Goal: Transaction & Acquisition: Purchase product/service

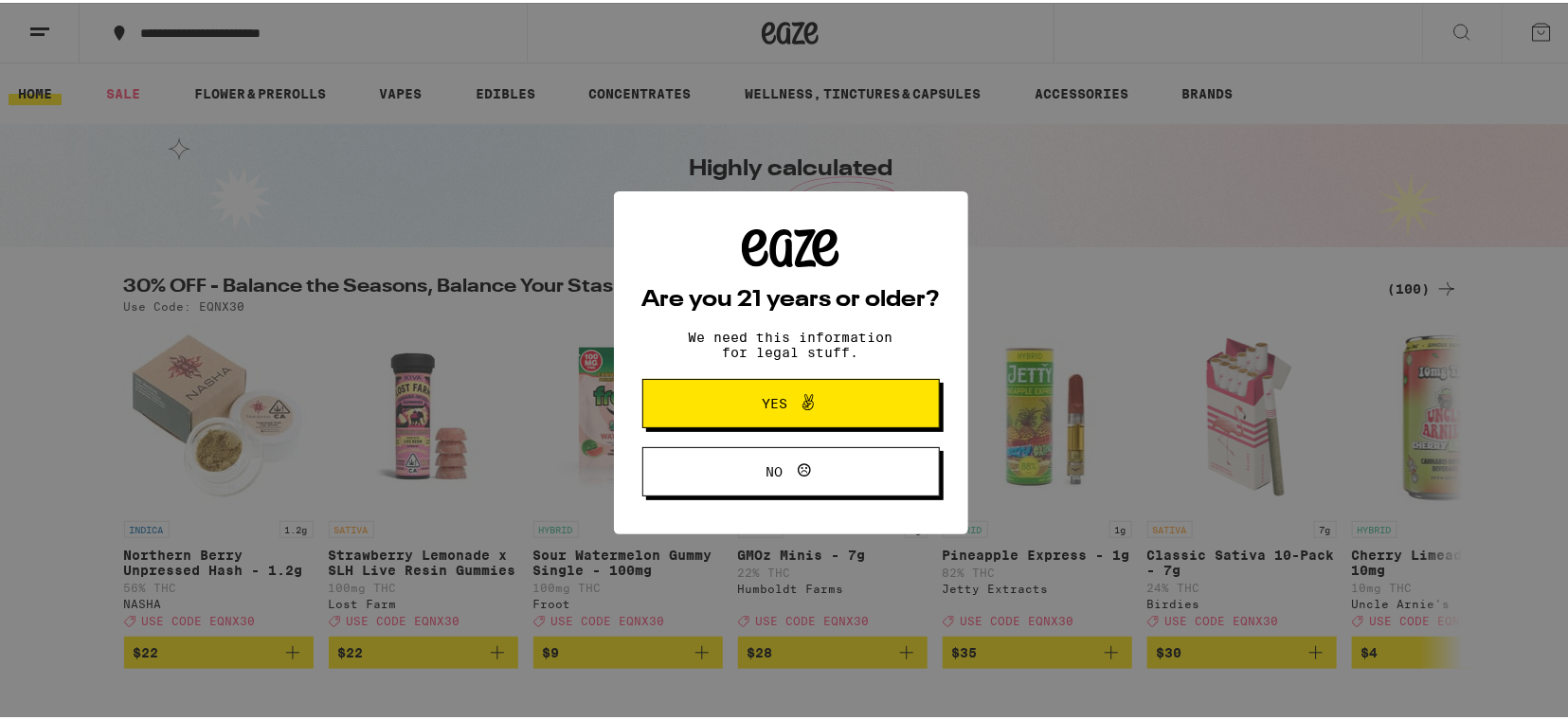
click at [797, 401] on icon at bounding box center [809, 400] width 23 height 23
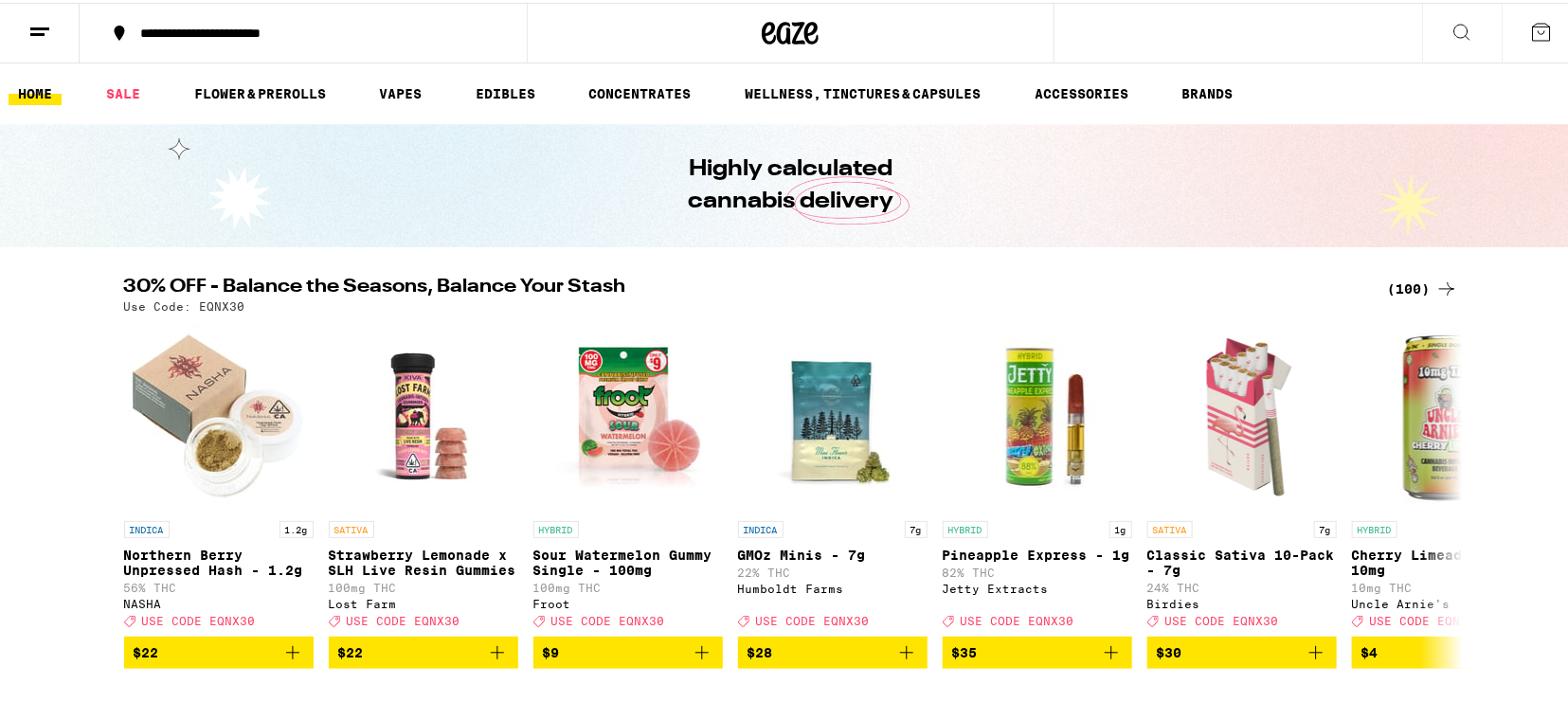
click at [49, 34] on icon at bounding box center [40, 30] width 23 height 23
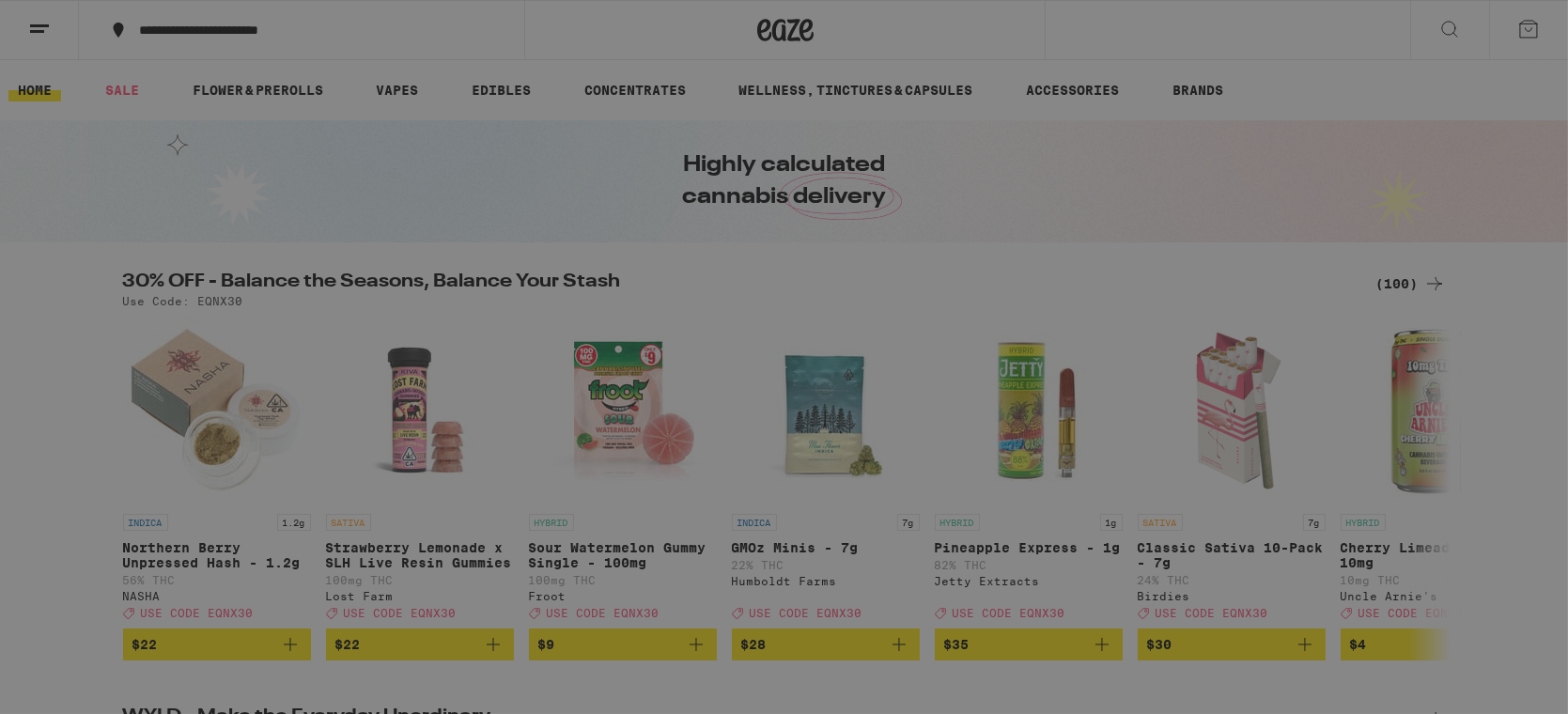
click at [226, 93] on span "Log In" at bounding box center [260, 100] width 177 height 13
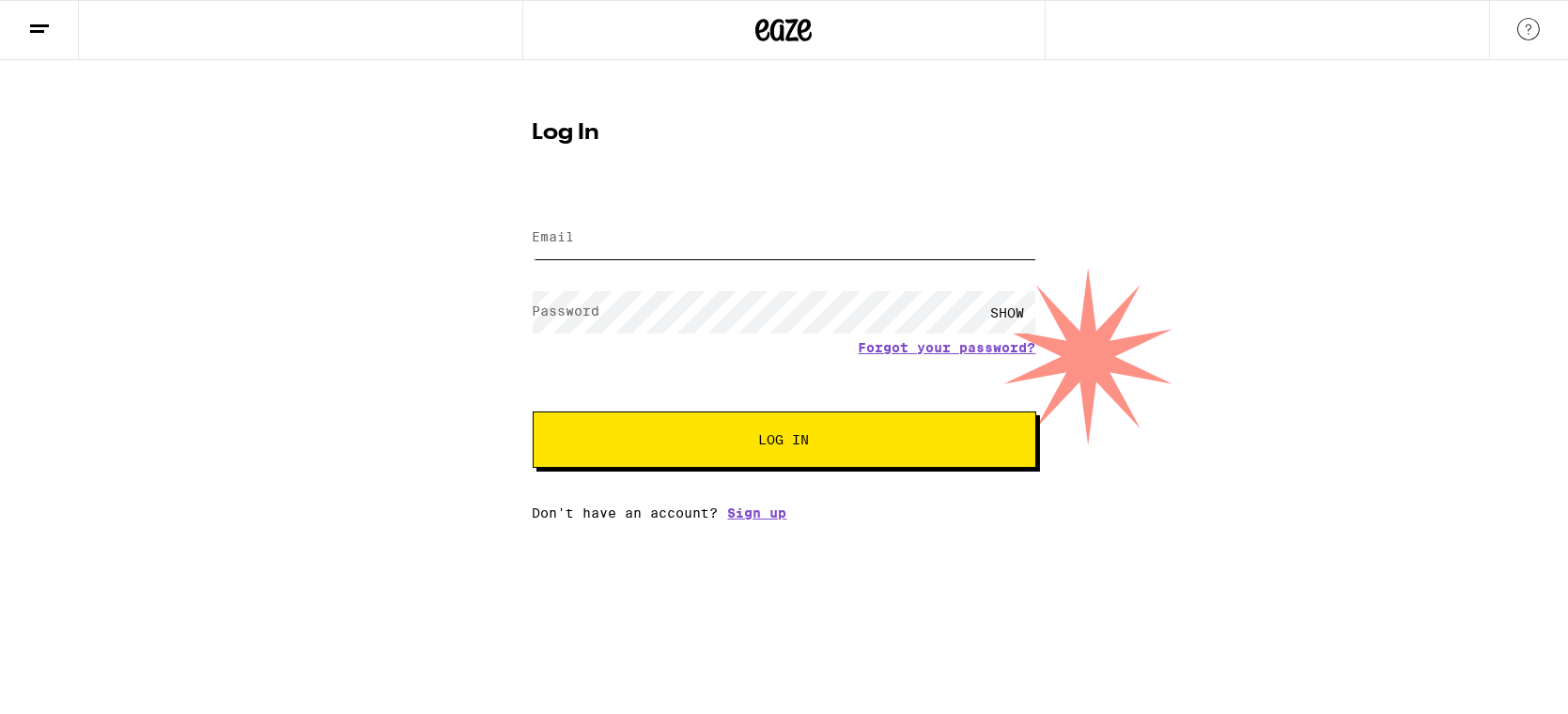
type input "[EMAIL_ADDRESS][DOMAIN_NAME]"
click at [782, 452] on button "Log In" at bounding box center [785, 439] width 504 height 57
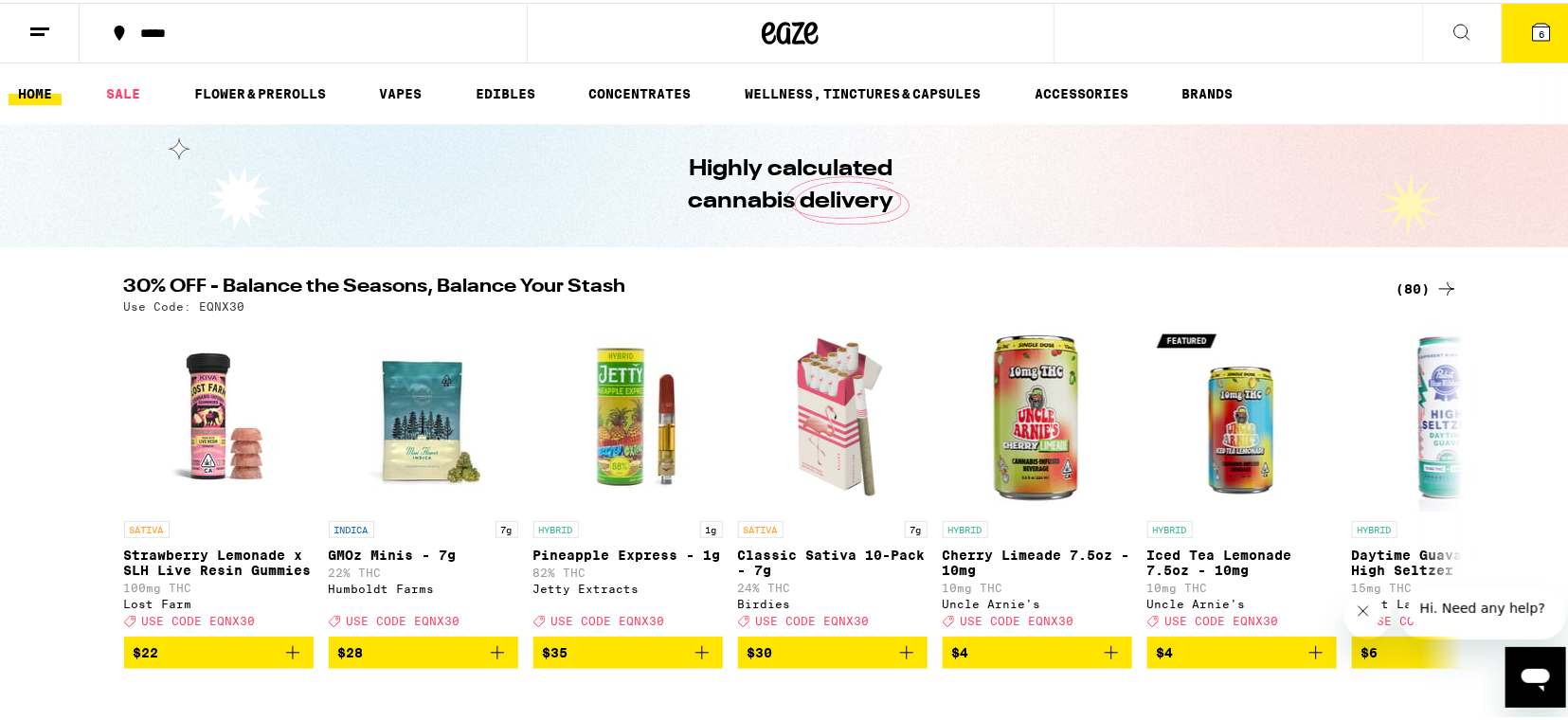
click at [48, 25] on line at bounding box center [40, 25] width 19 height 0
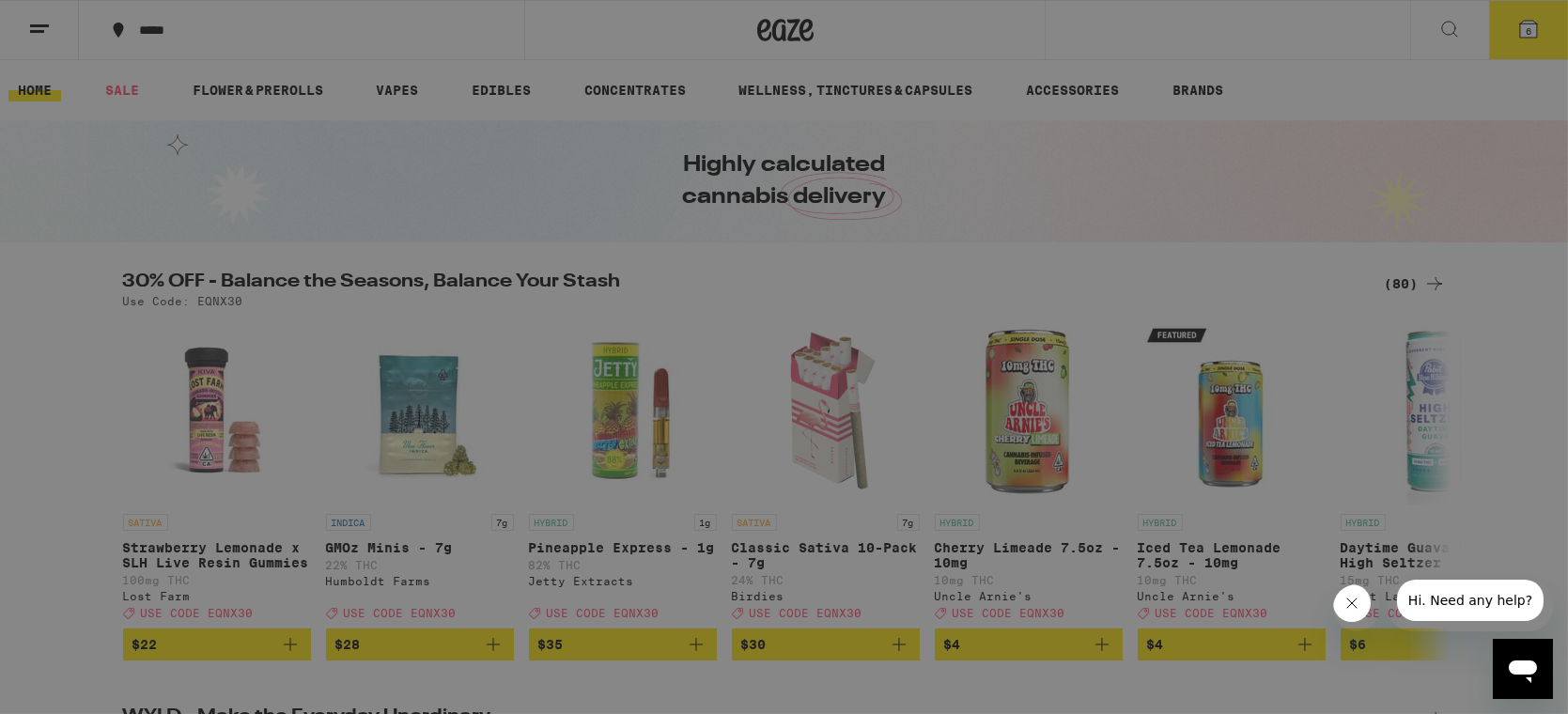
click at [177, 665] on link "Account" at bounding box center [261, 658] width 330 height 23
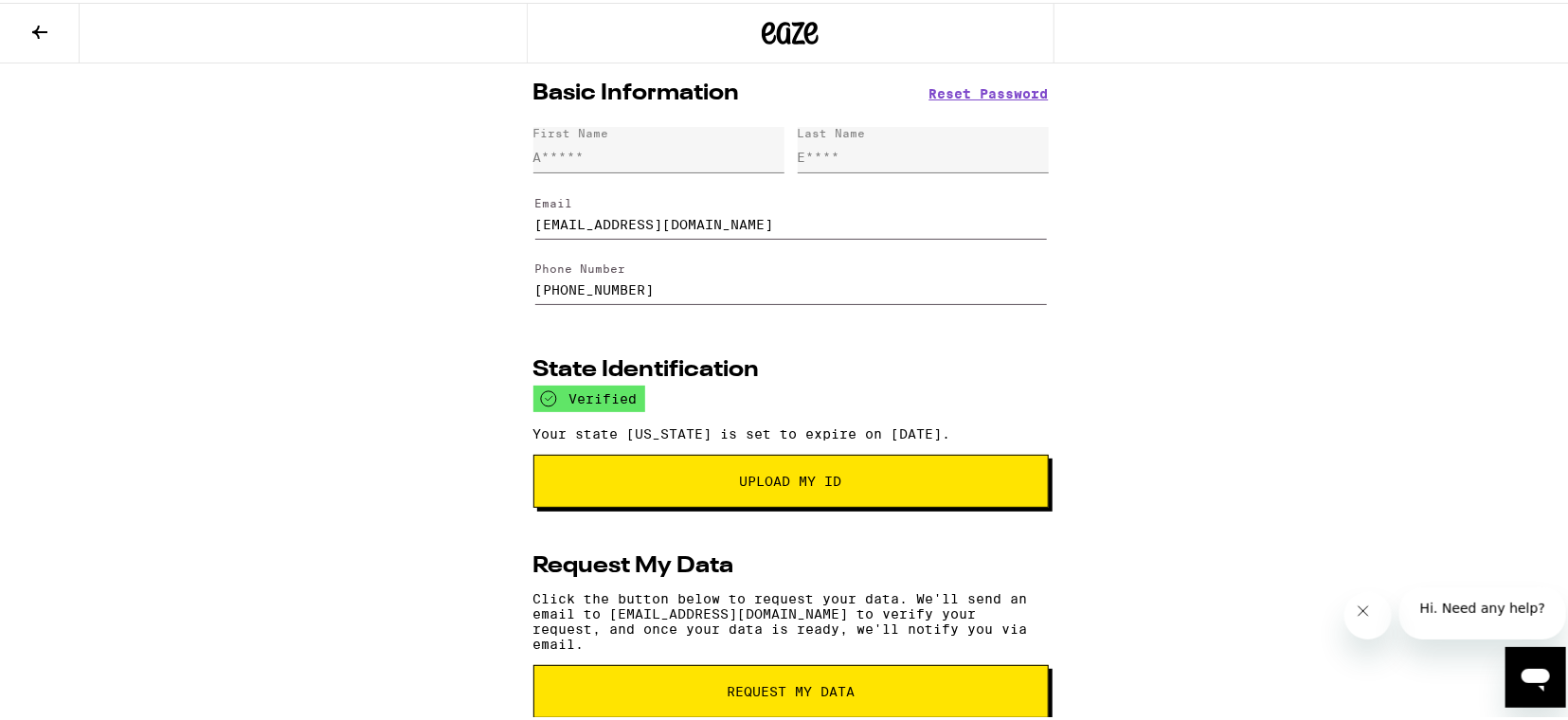
click at [32, 38] on icon at bounding box center [40, 30] width 23 height 23
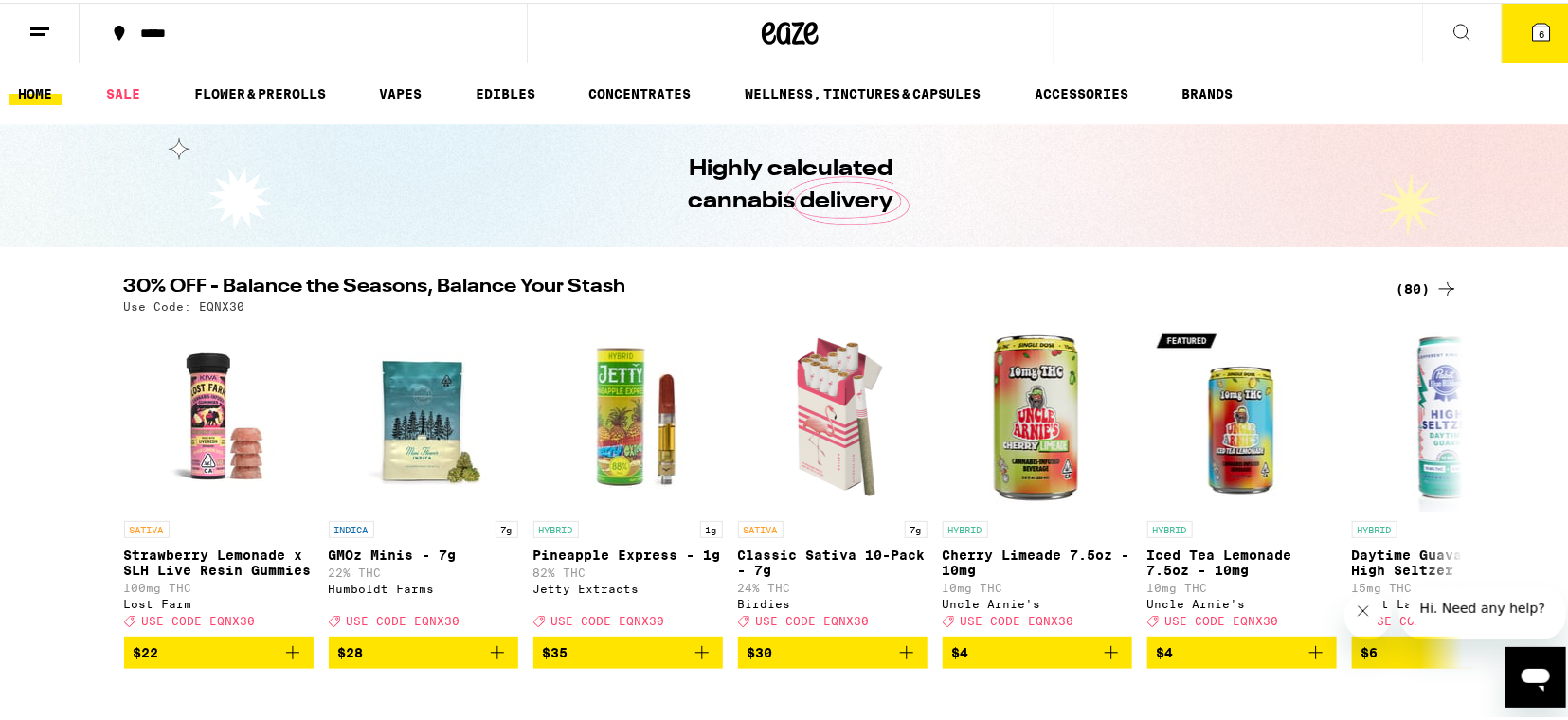
click at [1518, 17] on button "6" at bounding box center [1541, 30] width 79 height 59
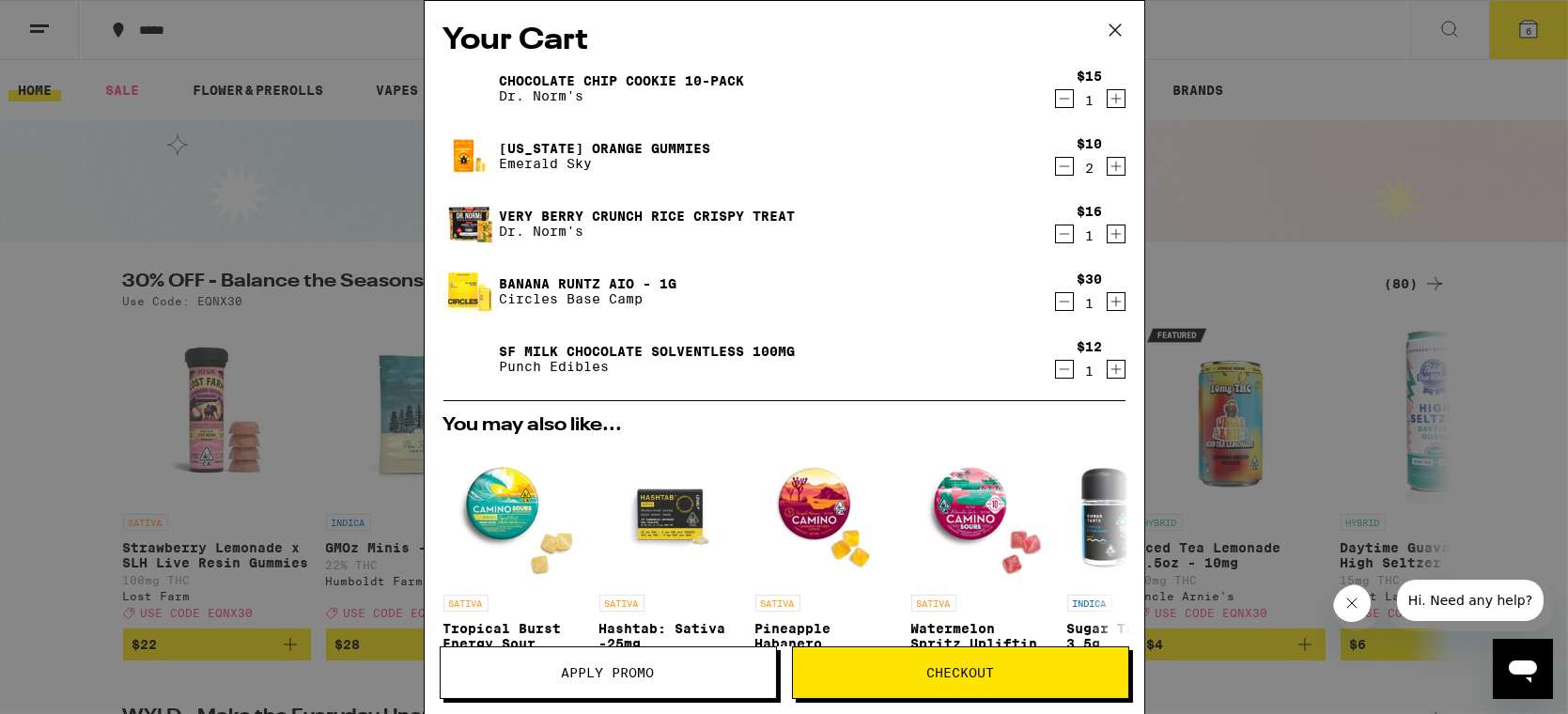
click at [1056, 371] on icon "Decrement" at bounding box center [1065, 370] width 17 height 23
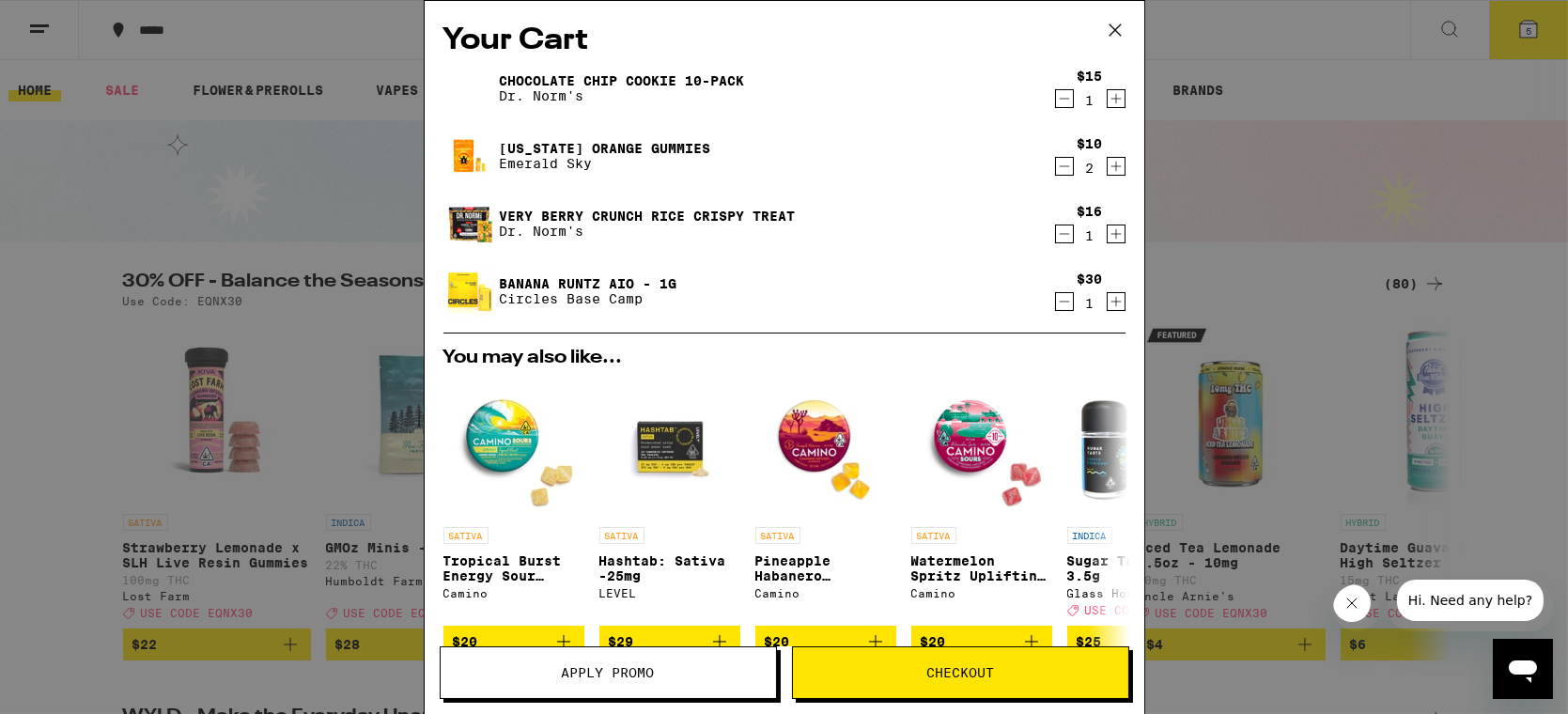
click at [1056, 301] on icon "Decrement" at bounding box center [1065, 302] width 17 height 23
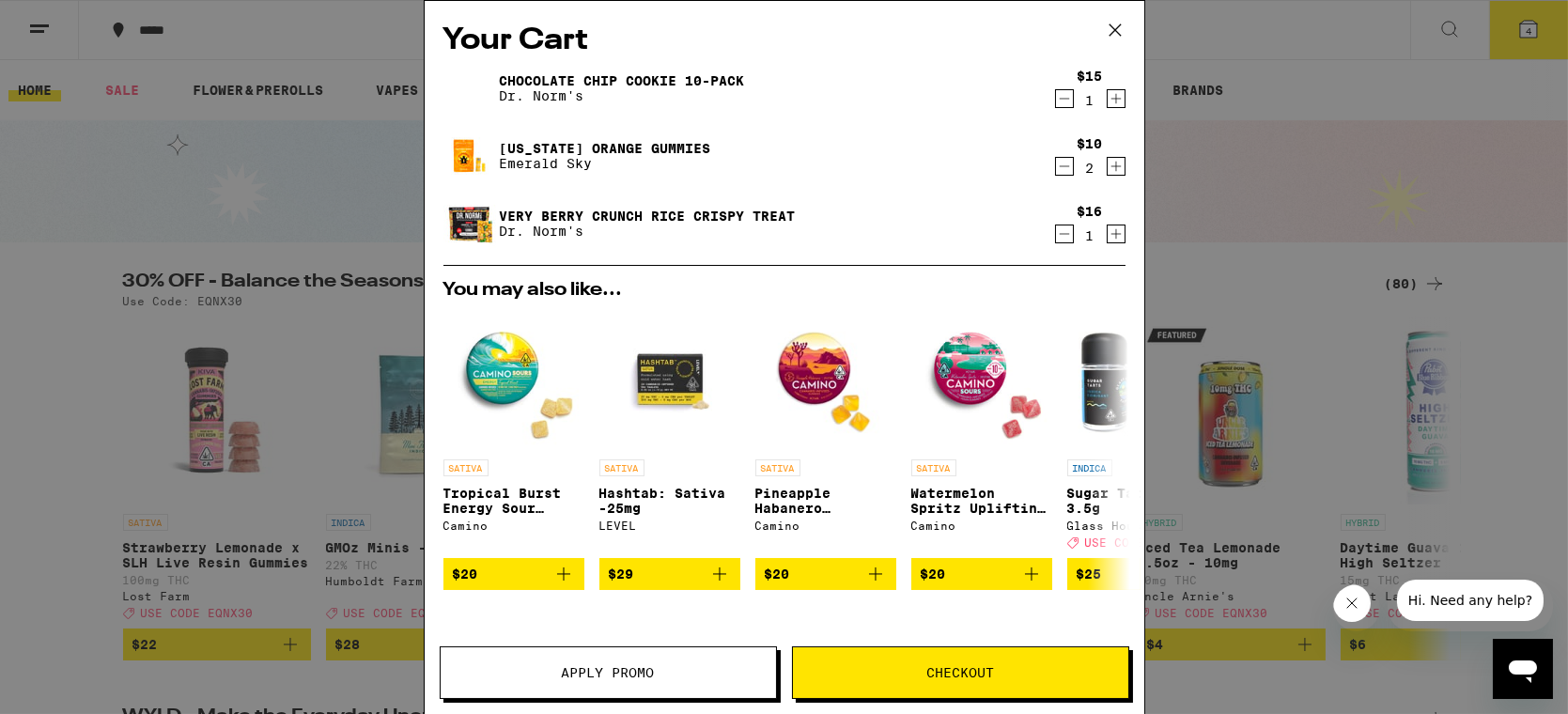
click at [1056, 236] on icon "Decrement" at bounding box center [1065, 234] width 17 height 23
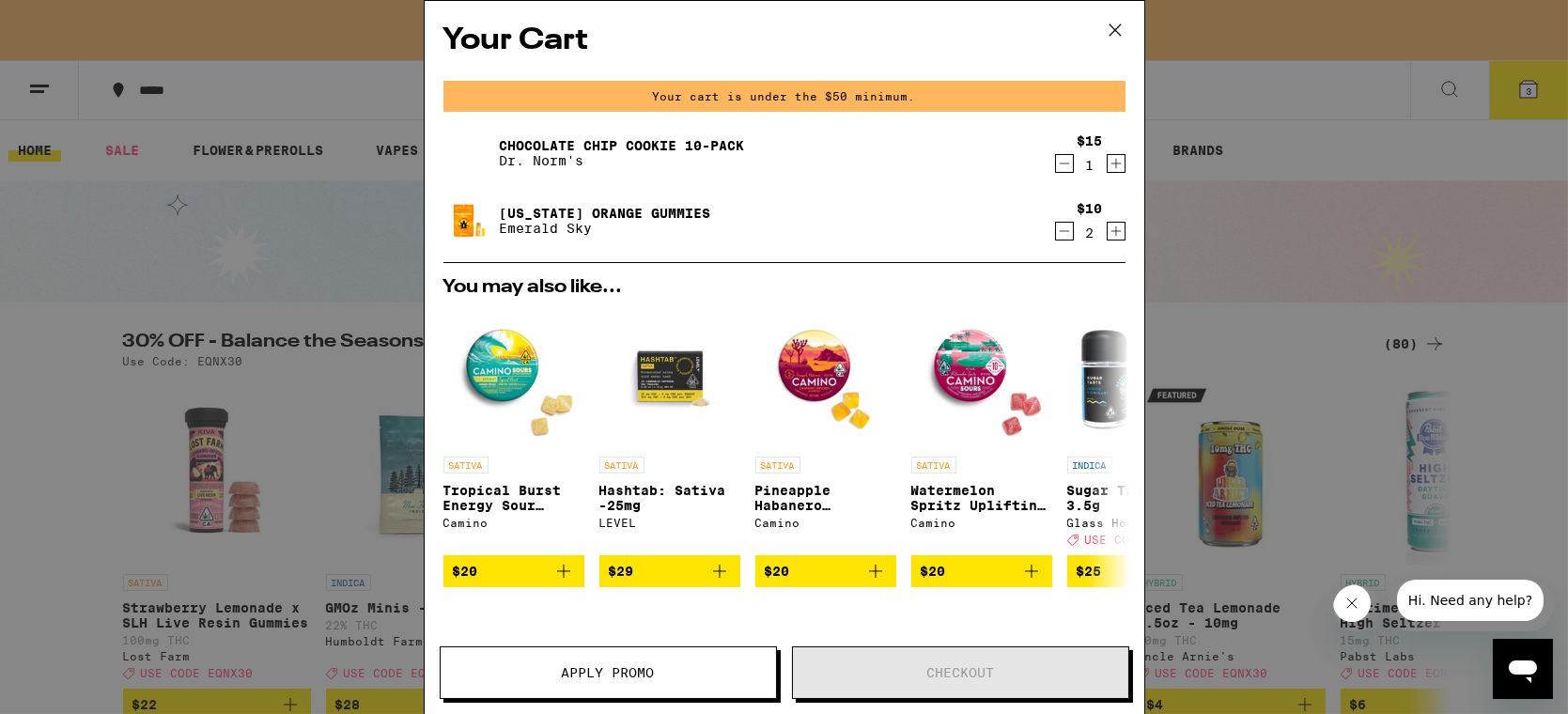
click at [1056, 169] on icon "Decrement" at bounding box center [1065, 164] width 17 height 23
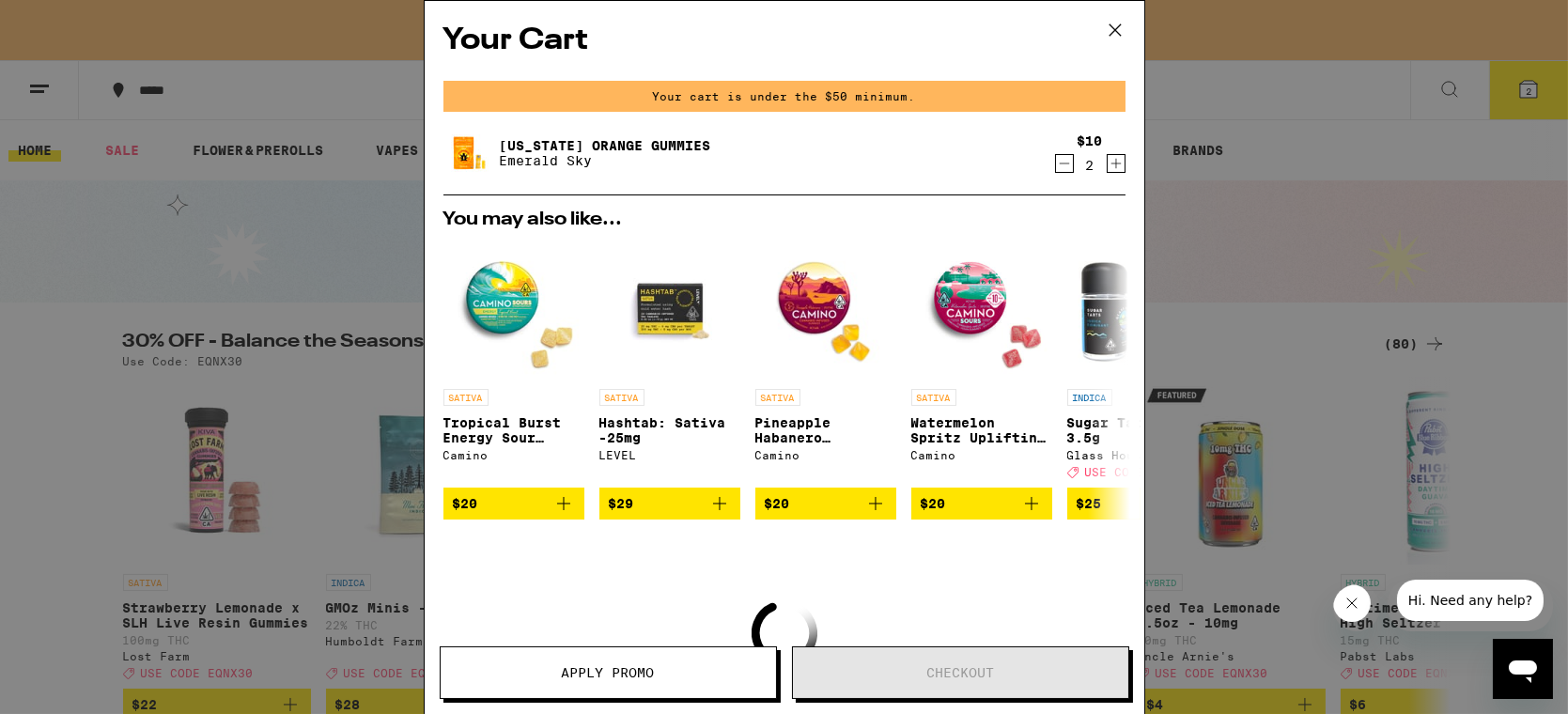
click at [1056, 167] on icon "Decrement" at bounding box center [1065, 164] width 17 height 23
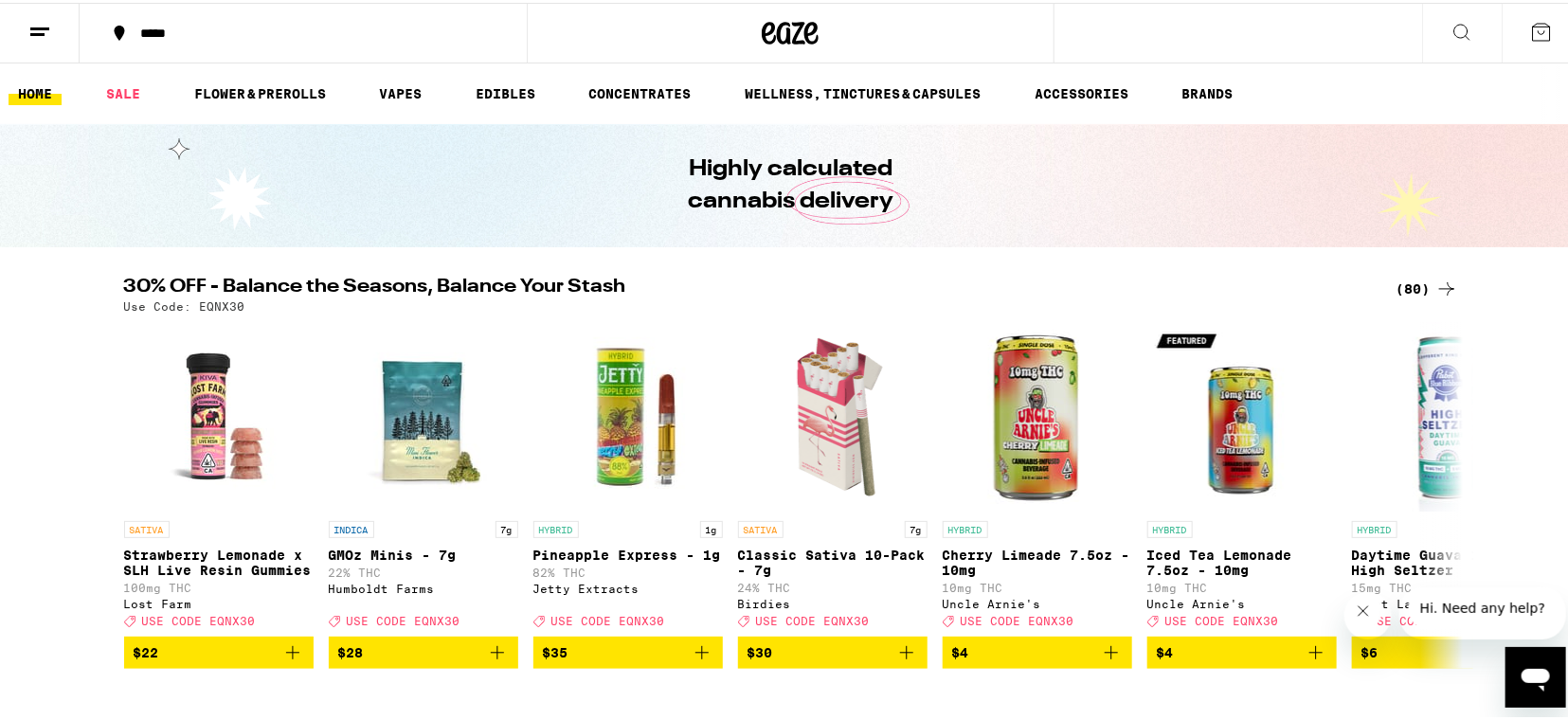
click at [1411, 287] on div "(80)" at bounding box center [1427, 286] width 62 height 23
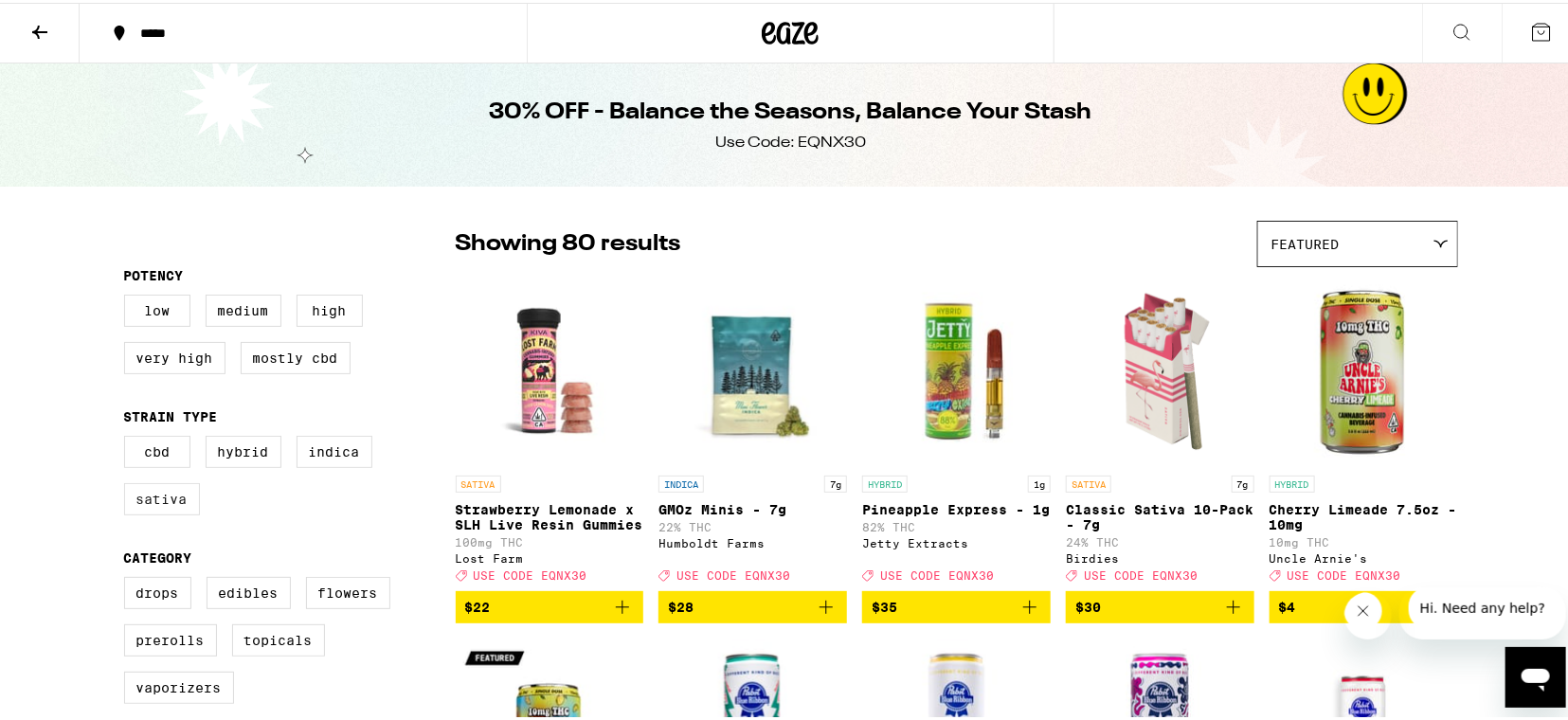
click at [168, 508] on label "Sativa" at bounding box center [161, 496] width 75 height 32
click at [128, 437] on input "Sativa" at bounding box center [128, 436] width 1 height 1
checkbox input "true"
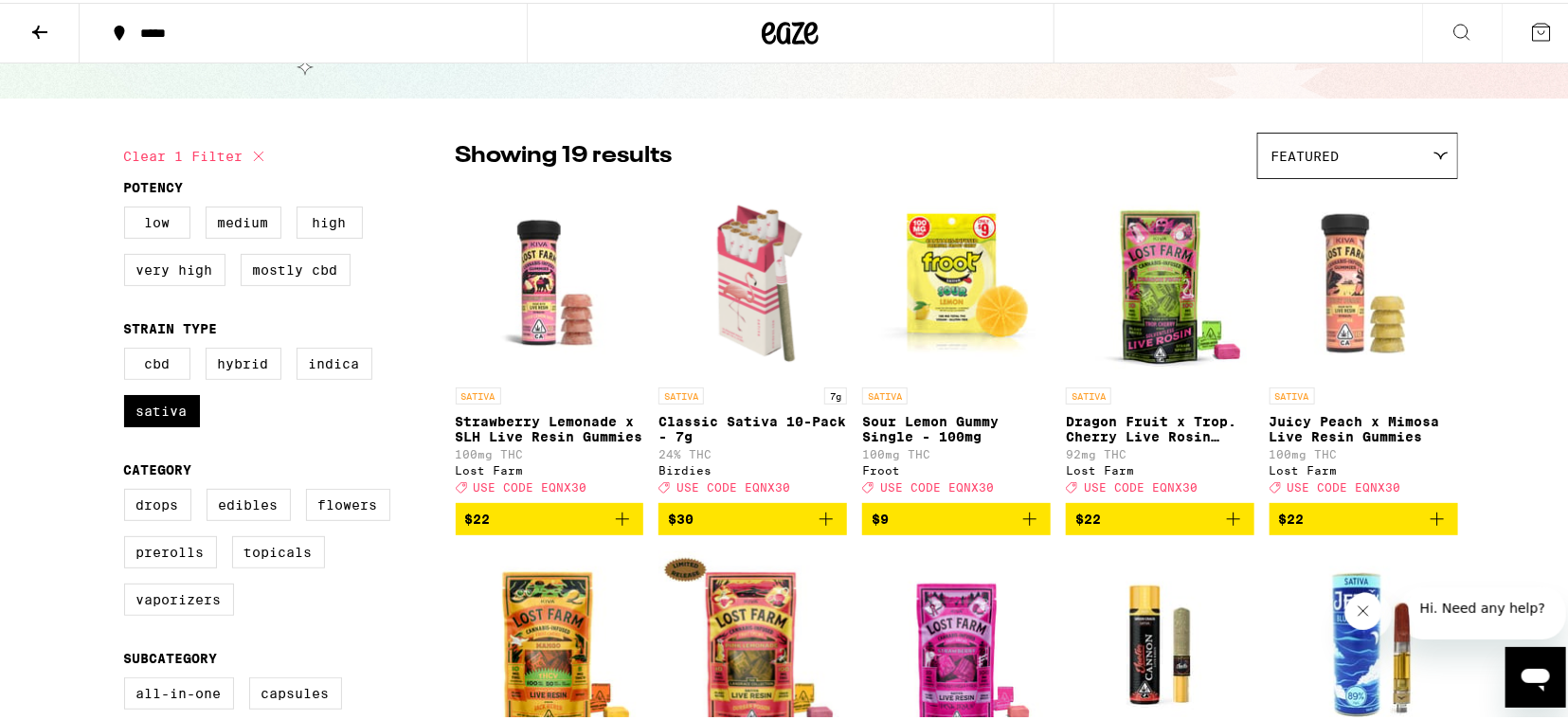
scroll to position [127, 0]
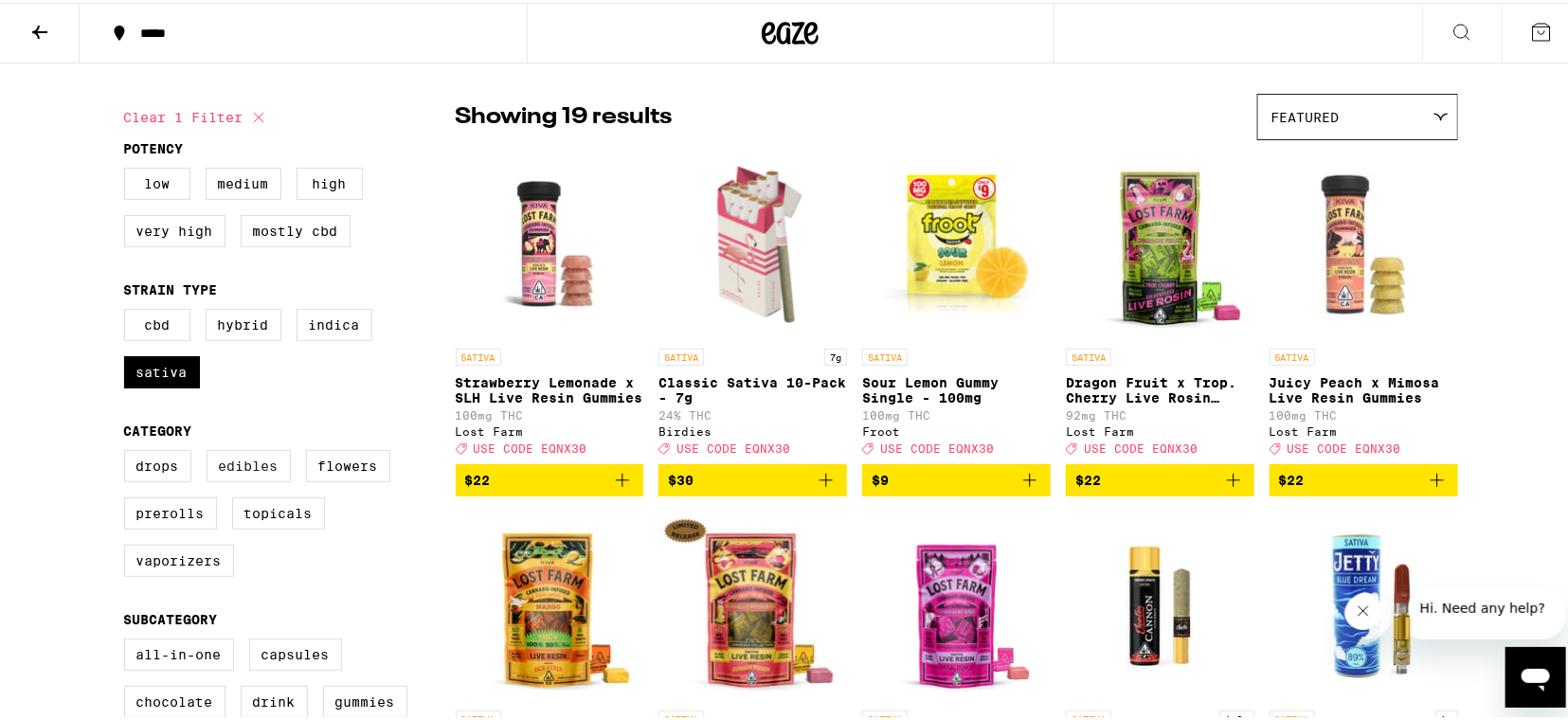
click at [250, 479] on label "Edibles" at bounding box center [248, 463] width 84 height 32
click at [128, 451] on input "Edibles" at bounding box center [128, 450] width 1 height 1
checkbox input "true"
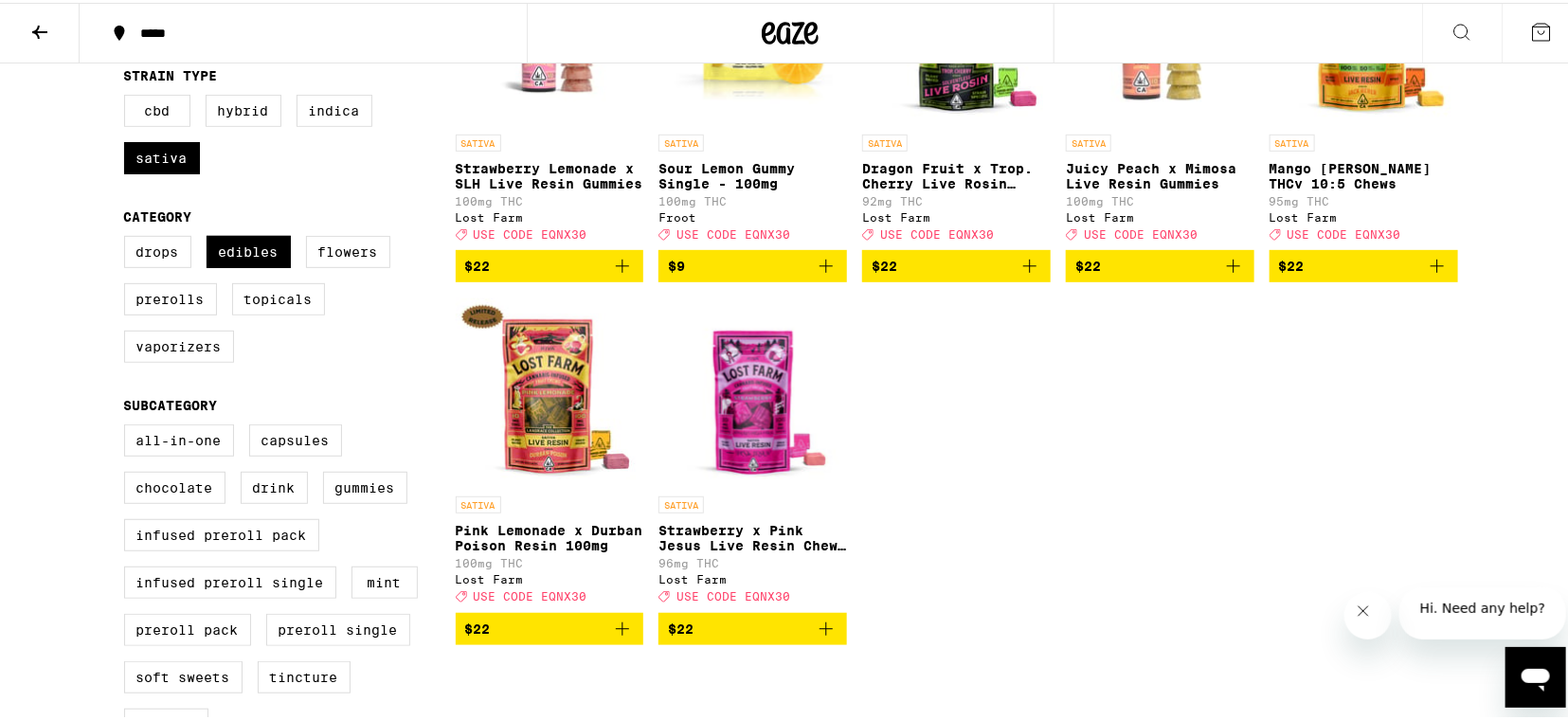
scroll to position [72, 0]
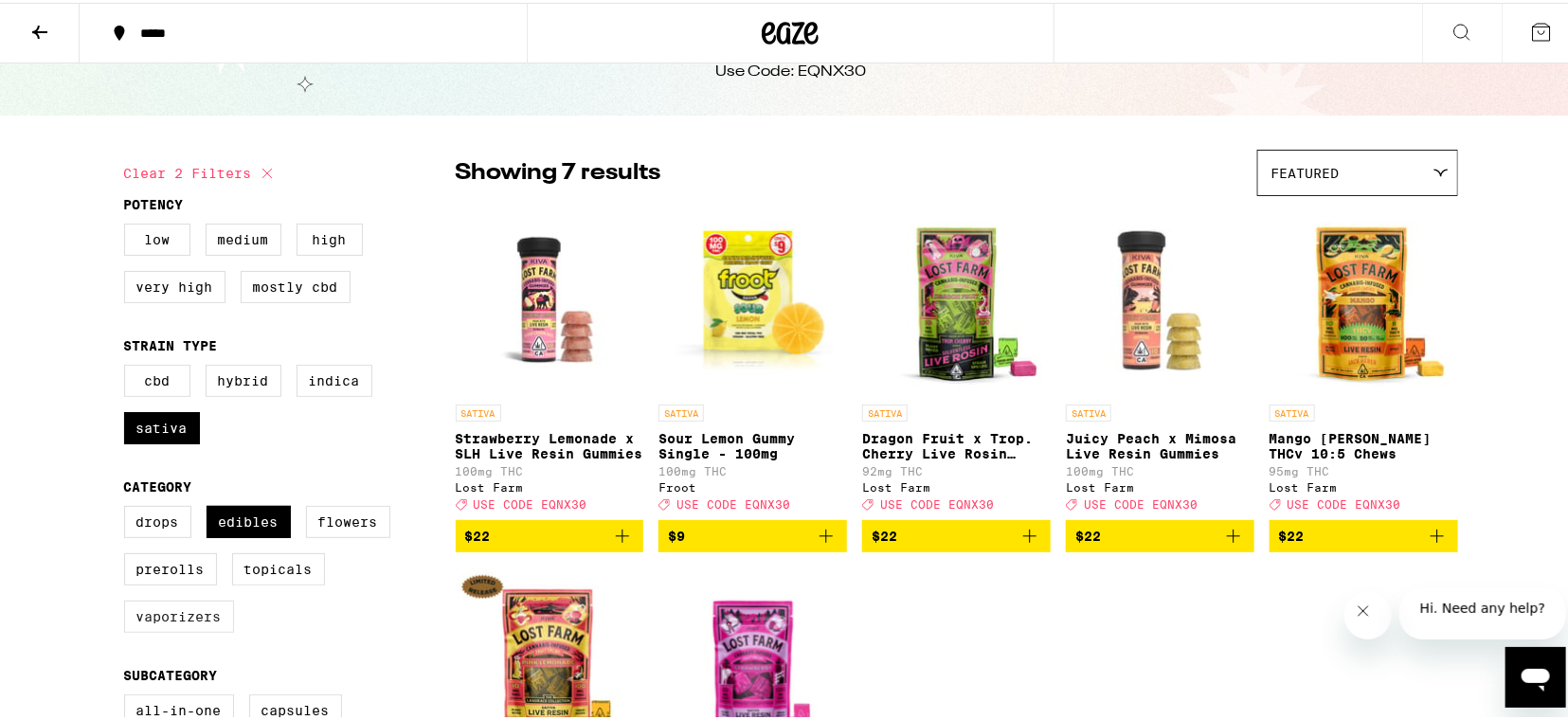
click at [190, 630] on label "Vaporizers" at bounding box center [179, 614] width 110 height 32
click at [128, 507] on input "Vaporizers" at bounding box center [128, 506] width 1 height 1
checkbox input "true"
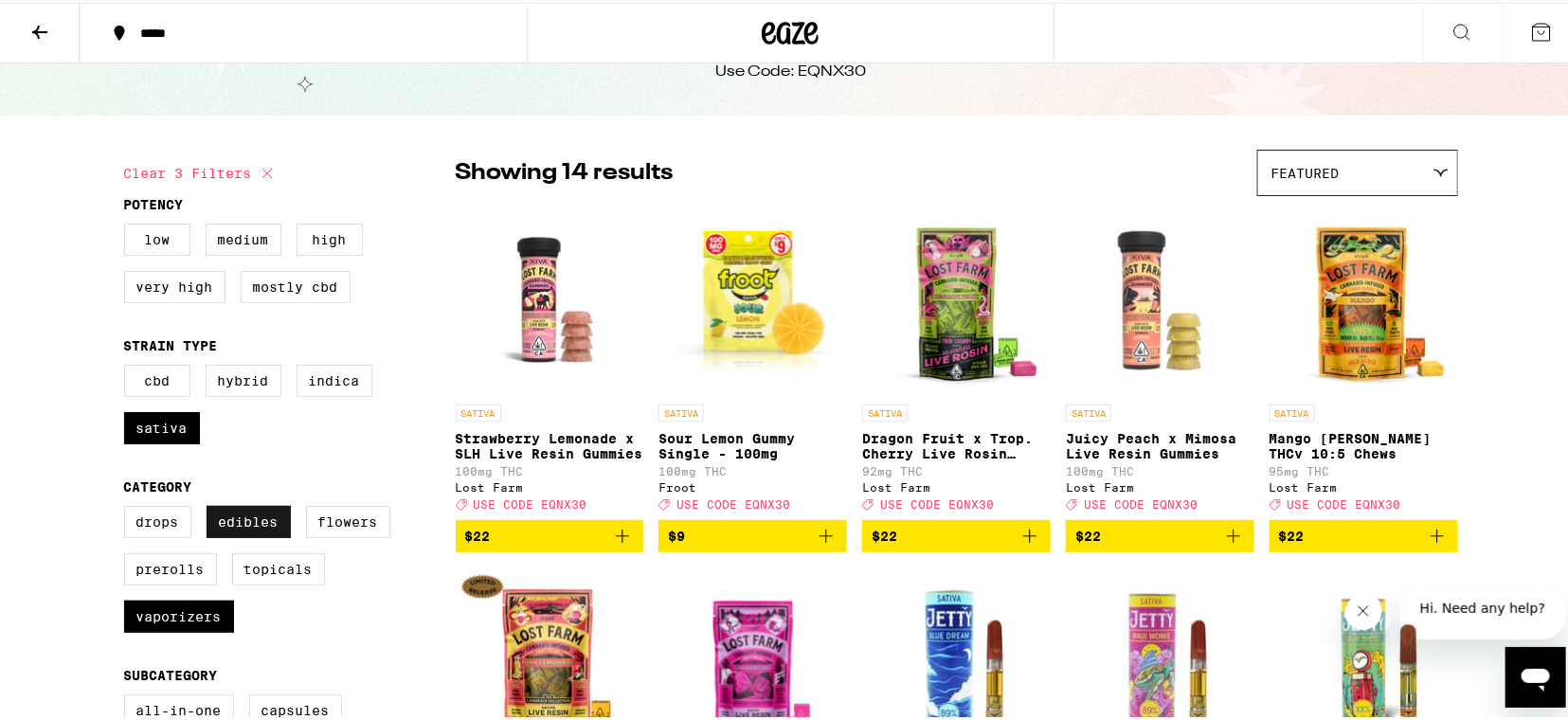
click at [230, 527] on label "Edibles" at bounding box center [248, 519] width 84 height 32
click at [128, 507] on input "Edibles" at bounding box center [128, 506] width 1 height 1
checkbox input "false"
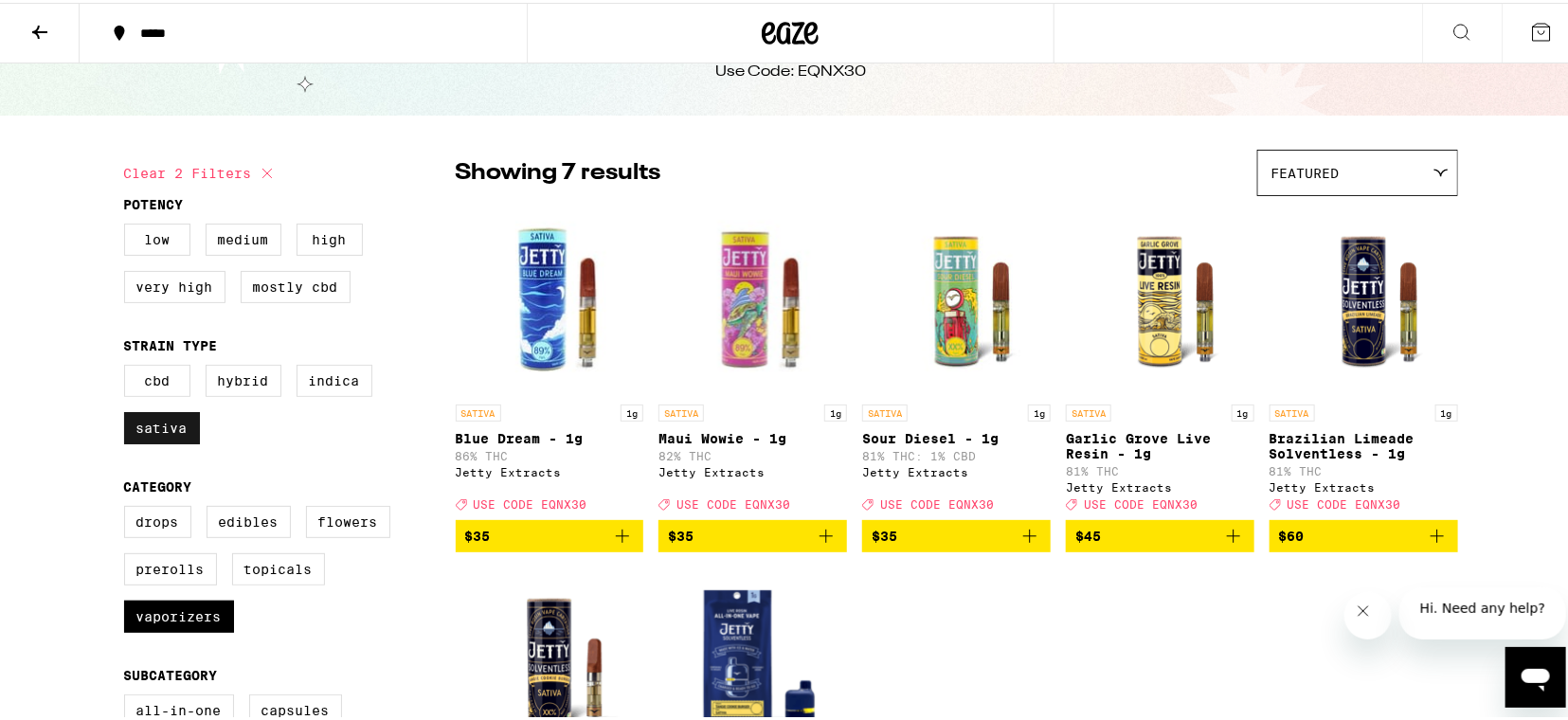
click at [154, 430] on label "Sativa" at bounding box center [161, 425] width 75 height 32
click at [128, 365] on input "Sativa" at bounding box center [128, 364] width 1 height 1
checkbox input "false"
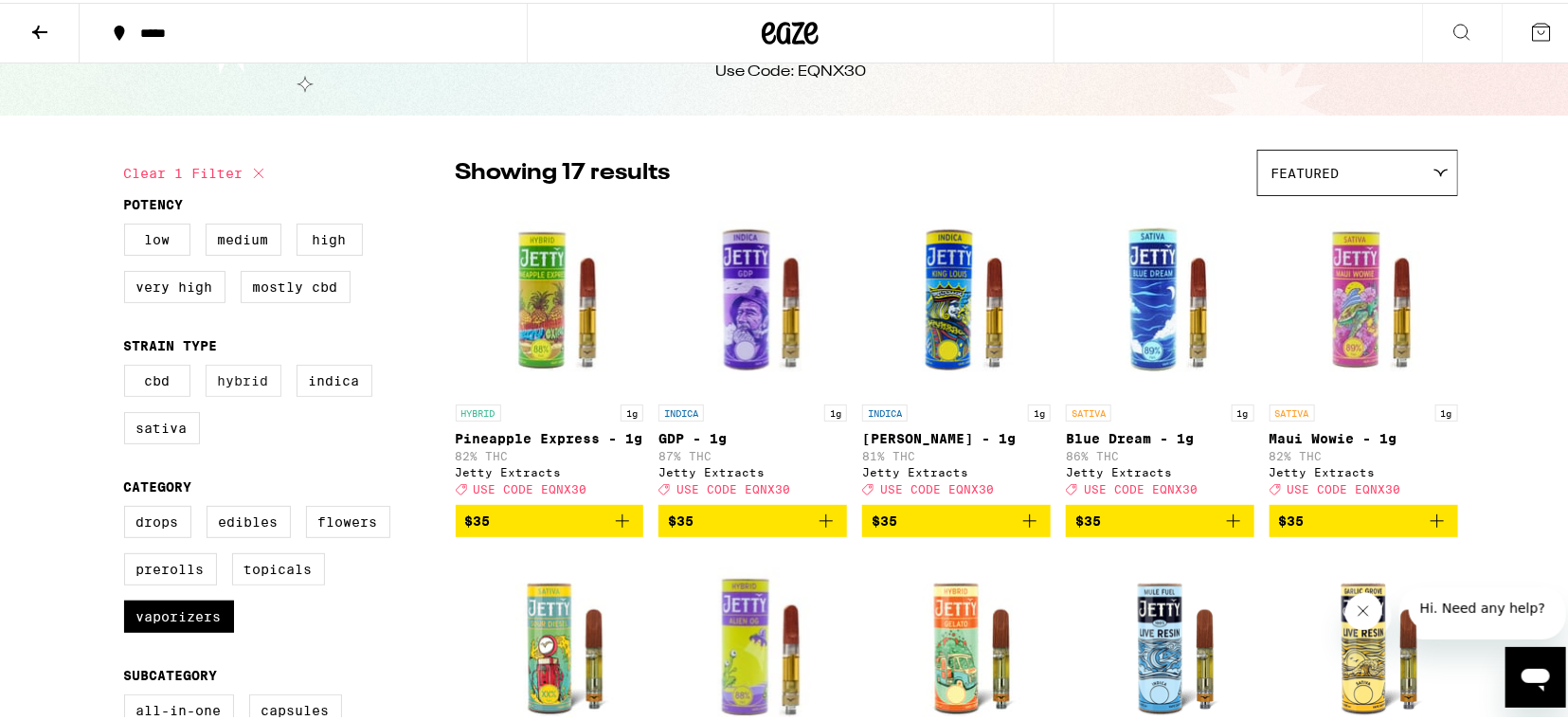
click at [236, 393] on label "Hybrid" at bounding box center [243, 378] width 75 height 32
click at [128, 365] on input "Hybrid" at bounding box center [128, 364] width 1 height 1
checkbox input "true"
